Goal: Task Accomplishment & Management: Complete application form

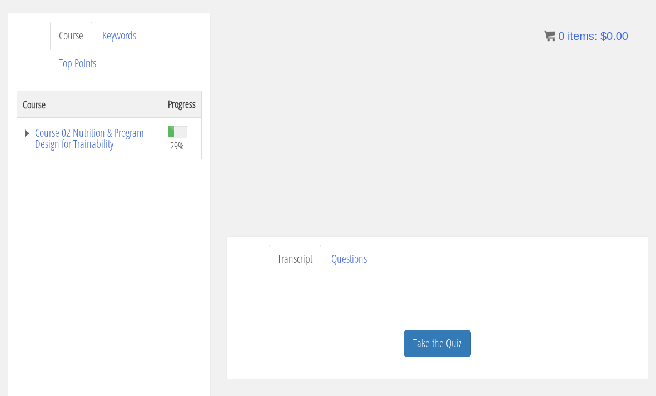
scroll to position [133, 0]
click at [446, 339] on link "Take the Quiz" at bounding box center [437, 343] width 67 height 27
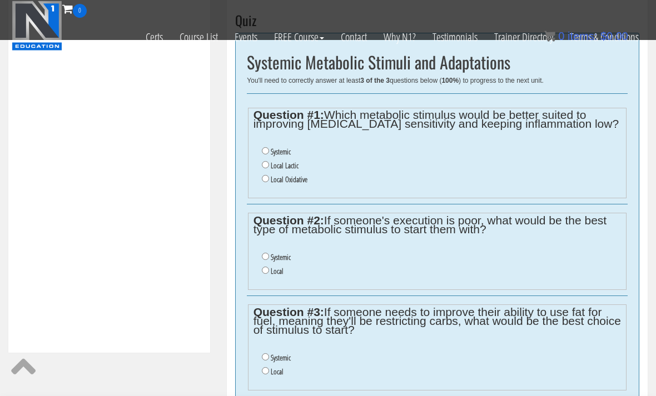
scroll to position [377, 0]
click at [287, 151] on label "Systemic" at bounding box center [281, 152] width 20 height 9
click at [269, 151] on input "Systemic" at bounding box center [265, 151] width 7 height 7
radio input "true"
click at [296, 167] on label "Local Lactic" at bounding box center [285, 166] width 28 height 9
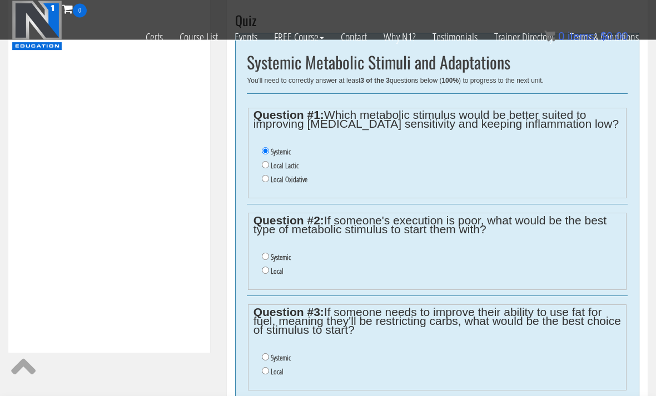
click at [269, 167] on input "Local Lactic" at bounding box center [265, 165] width 7 height 7
radio input "true"
click at [283, 250] on ul "Systemic Local" at bounding box center [437, 265] width 368 height 39
click at [284, 262] on label "Systemic" at bounding box center [281, 257] width 20 height 9
click at [269, 261] on input "Systemic" at bounding box center [265, 256] width 7 height 7
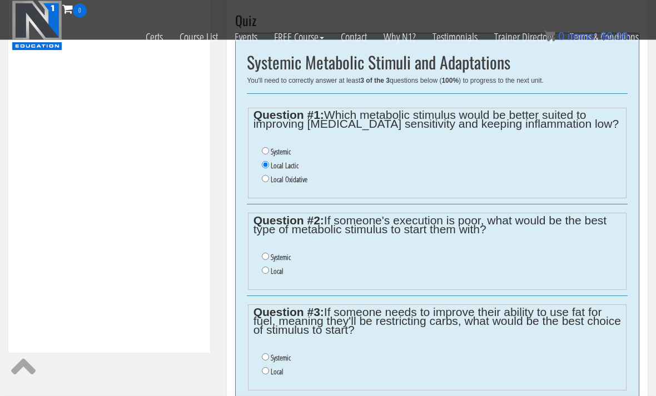
radio input "true"
click at [280, 363] on label "Systemic" at bounding box center [281, 358] width 20 height 9
click at [269, 361] on input "Systemic" at bounding box center [265, 357] width 7 height 7
radio input "true"
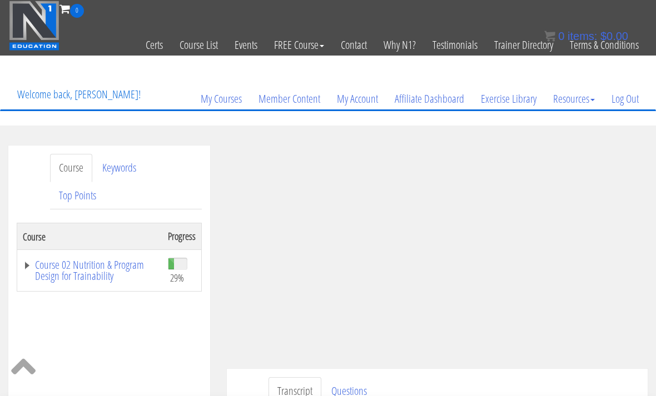
click at [629, 107] on link "Log Out" at bounding box center [625, 98] width 44 height 53
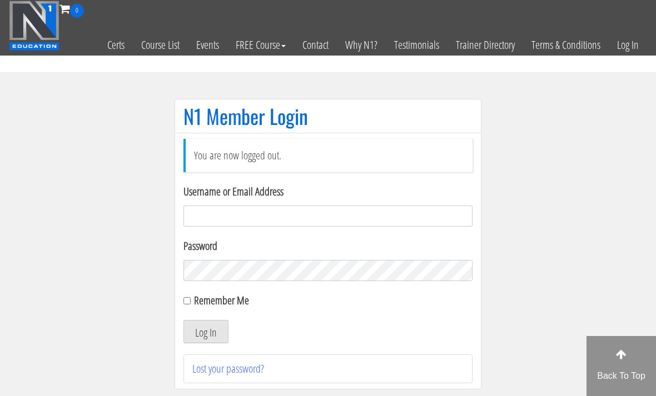
scroll to position [117, 0]
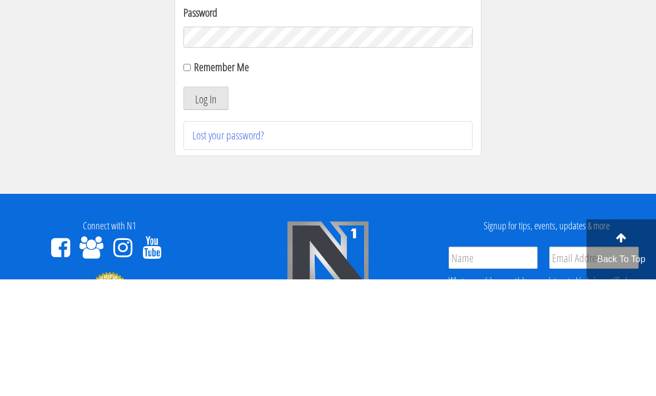
type input "Kedarkokil10@gmail.com"
click at [206, 216] on button "Log In" at bounding box center [205, 214] width 45 height 23
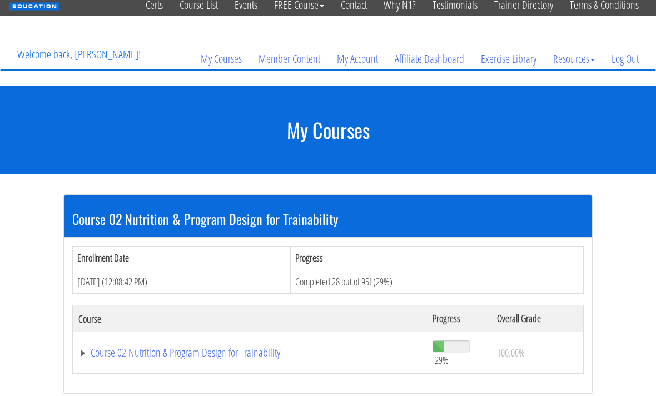
click at [275, 350] on link "Course 02 Nutrition & Program Design for Trainability" at bounding box center [249, 353] width 343 height 11
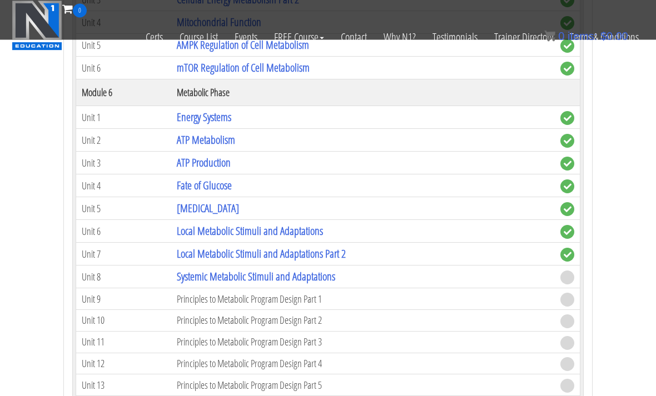
scroll to position [880, 0]
click at [335, 276] on link "Systemic Metabolic Stimuli and Adaptations" at bounding box center [256, 276] width 158 height 15
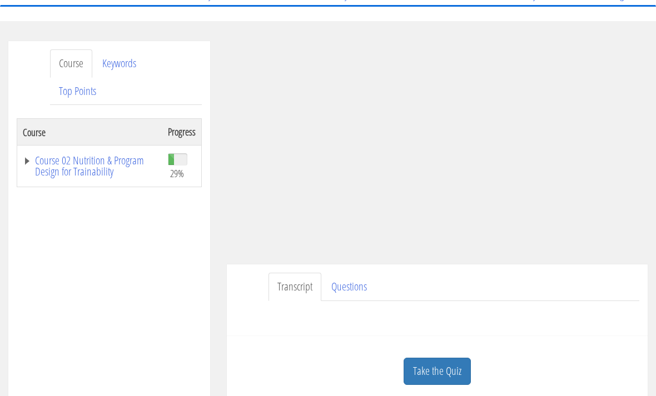
scroll to position [104, 0]
click at [451, 367] on link "Take the Quiz" at bounding box center [437, 371] width 67 height 27
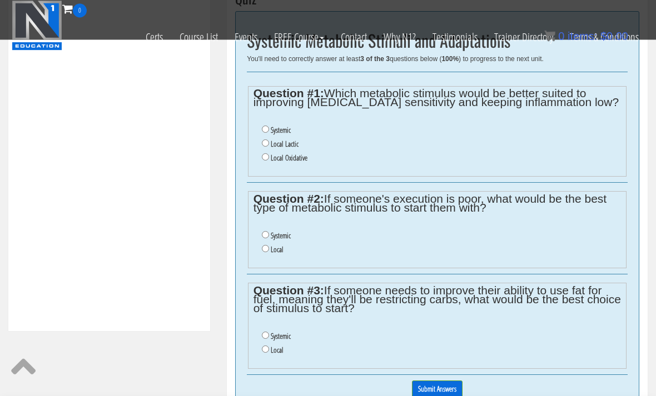
scroll to position [399, 0]
click at [298, 147] on label "Local Lactic" at bounding box center [285, 144] width 28 height 9
click at [269, 147] on input "Local Lactic" at bounding box center [265, 143] width 7 height 7
radio input "true"
click at [290, 238] on label "Systemic" at bounding box center [281, 235] width 20 height 9
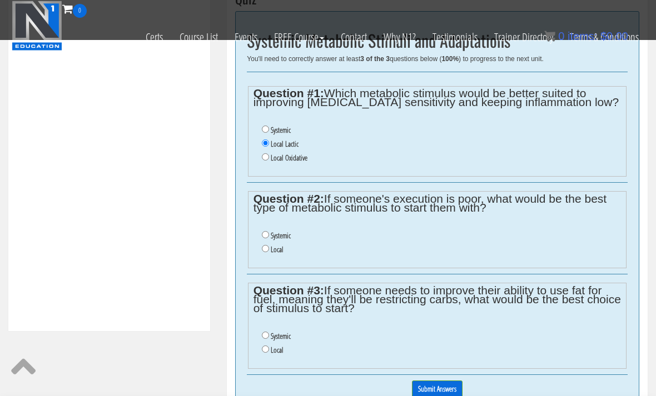
click at [269, 238] on input "Systemic" at bounding box center [265, 234] width 7 height 7
radio input "true"
click at [283, 338] on label "Systemic" at bounding box center [281, 336] width 20 height 9
click at [269, 338] on input "Systemic" at bounding box center [265, 335] width 7 height 7
radio input "true"
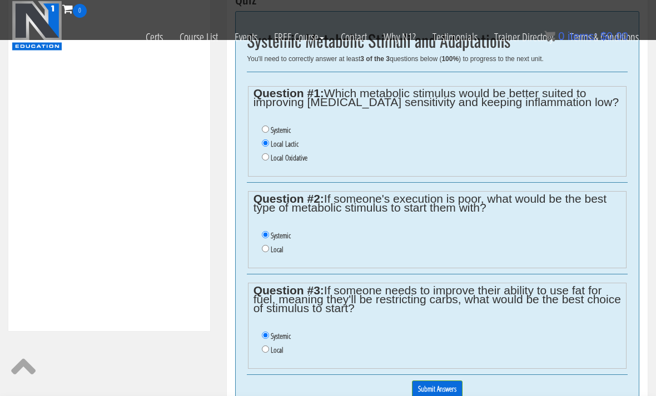
click at [427, 396] on input "Submit Answers" at bounding box center [437, 389] width 51 height 17
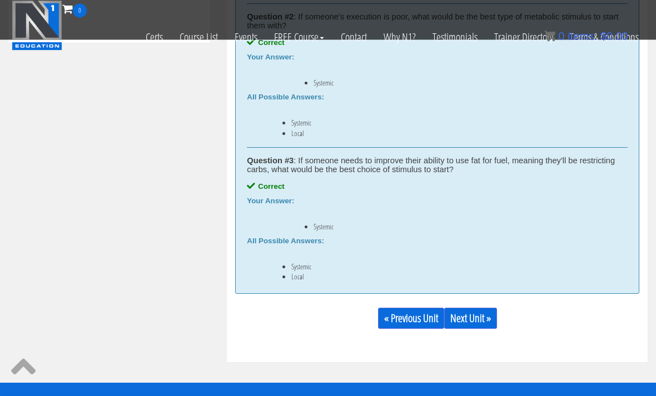
scroll to position [688, 0]
click at [485, 310] on link "Next Unit »" at bounding box center [470, 318] width 53 height 21
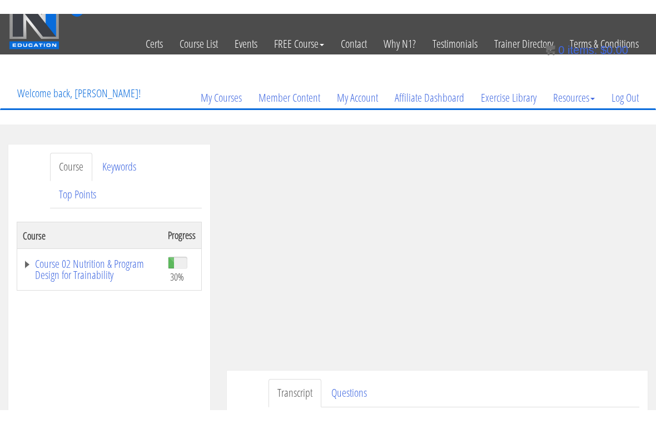
scroll to position [13, 0]
